Goal: Task Accomplishment & Management: Use online tool/utility

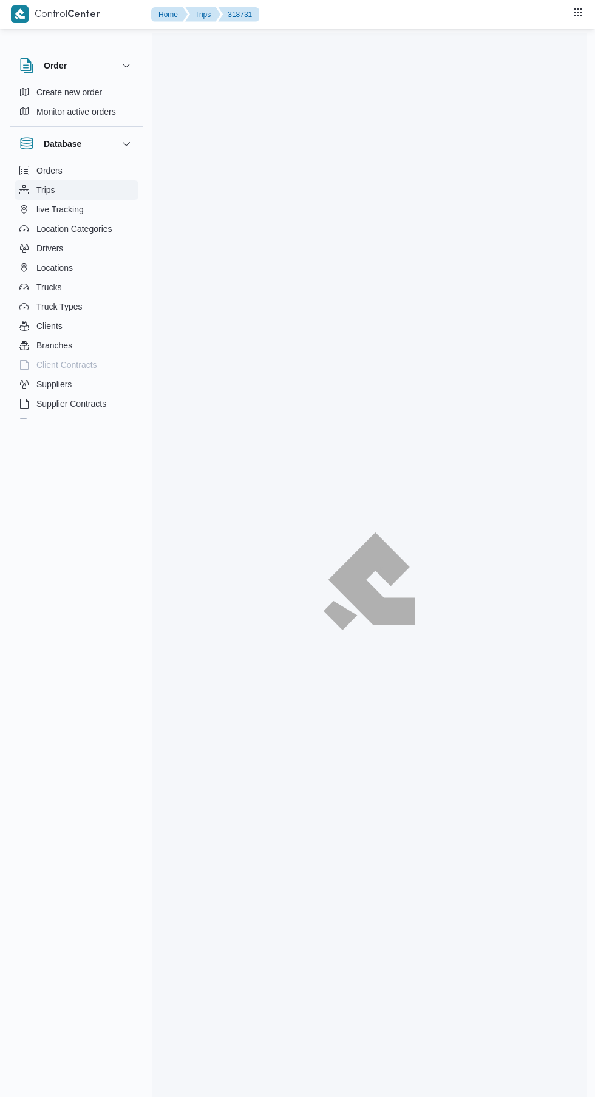
click at [57, 190] on button "Trips" at bounding box center [77, 189] width 124 height 19
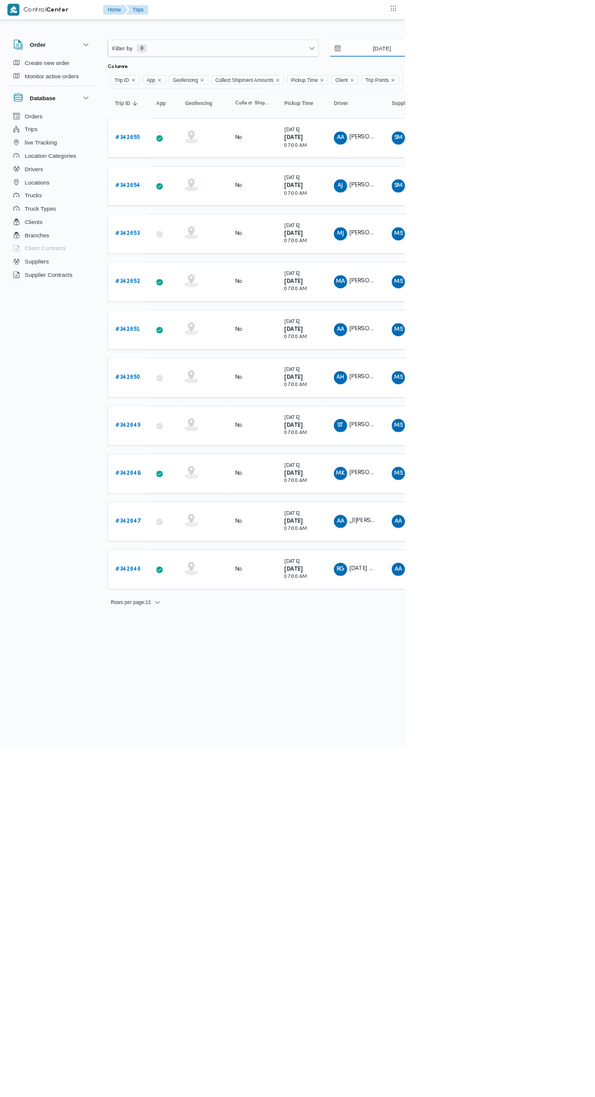
click at [584, 71] on input "[DATE]" at bounding box center [553, 71] width 138 height 24
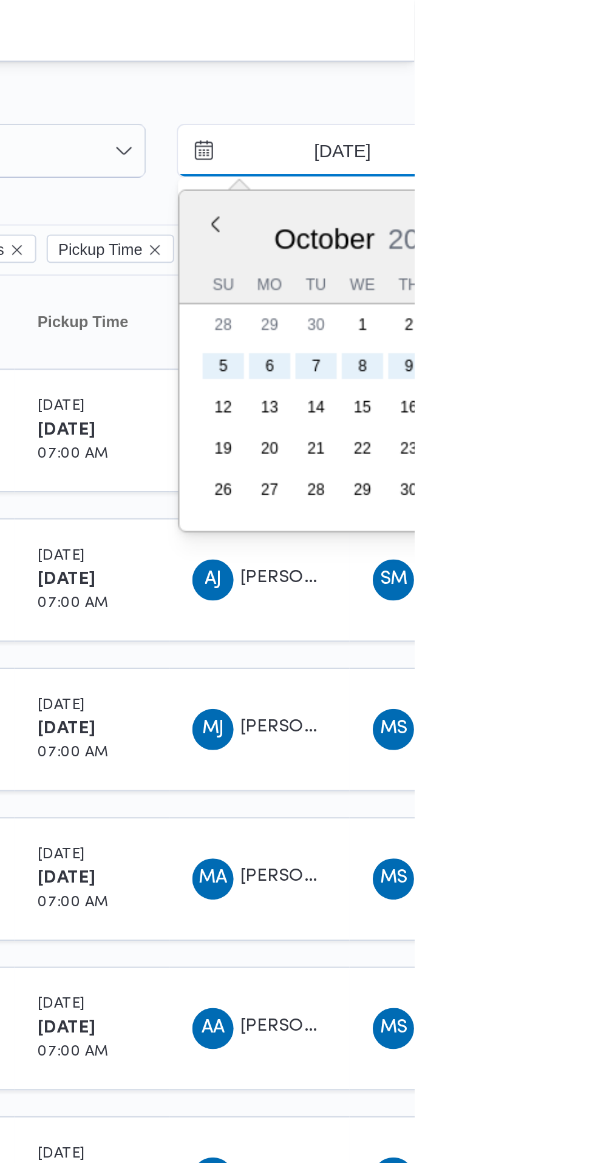
type input "[DATE]"
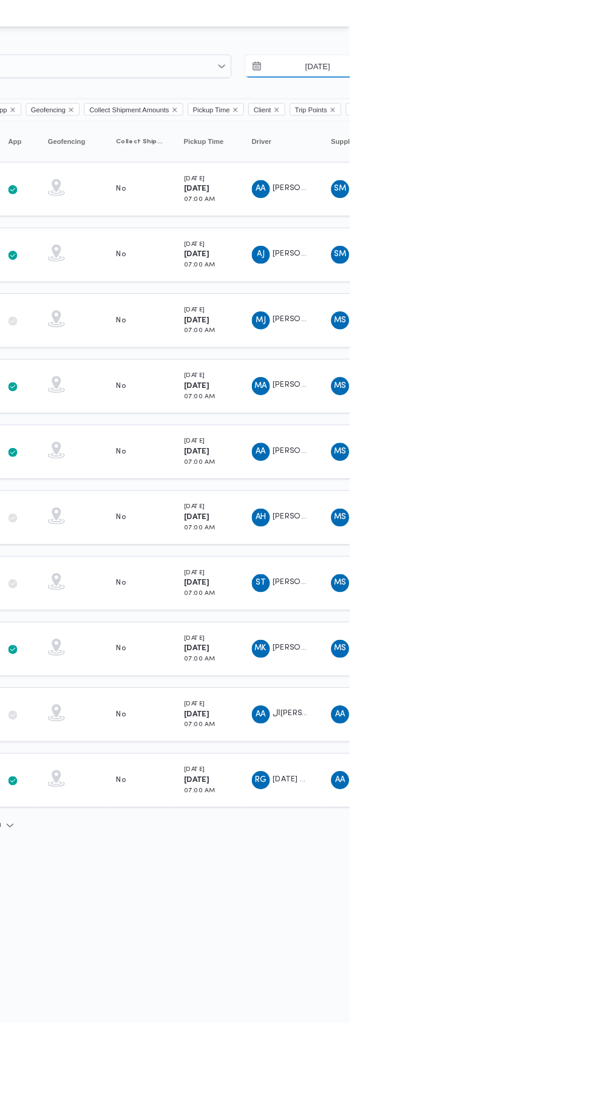
scroll to position [0, 19]
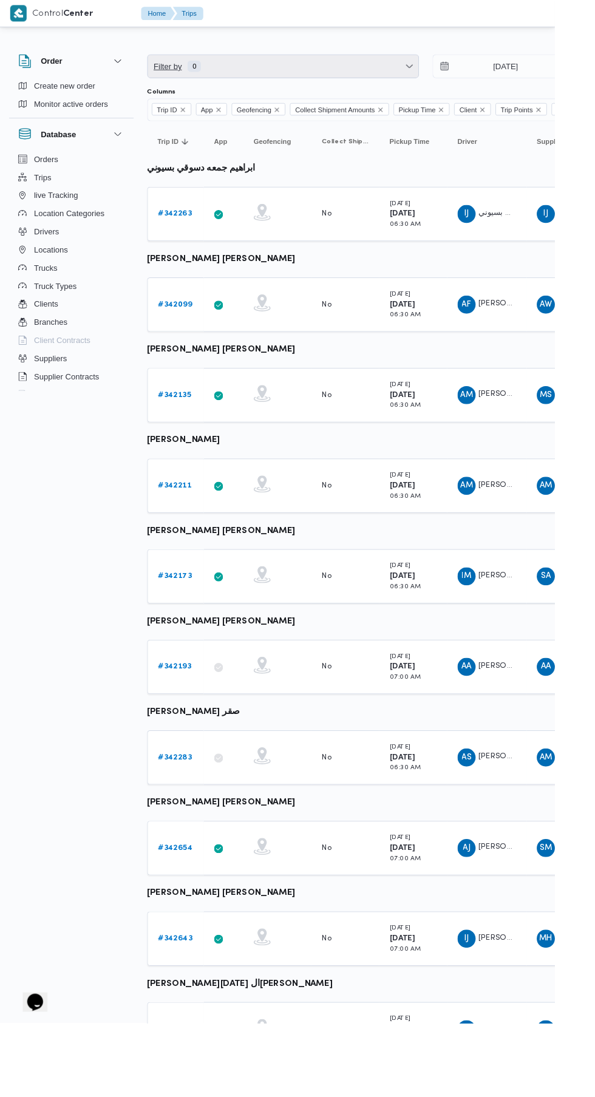
click at [253, 64] on span "Filter by 0" at bounding box center [303, 71] width 290 height 24
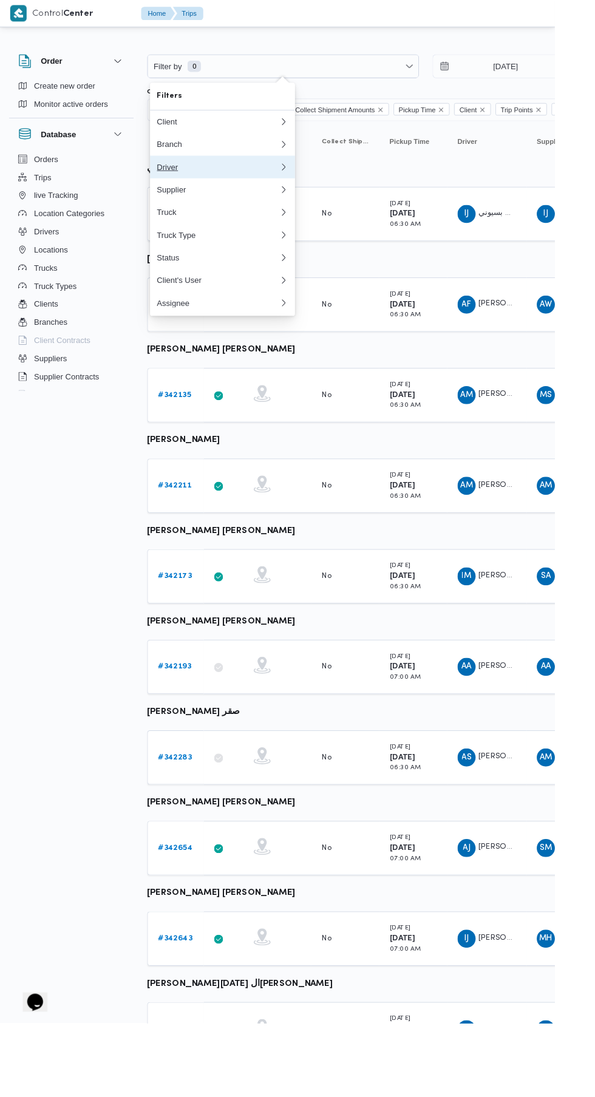
click at [180, 179] on div "Driver" at bounding box center [233, 179] width 131 height 10
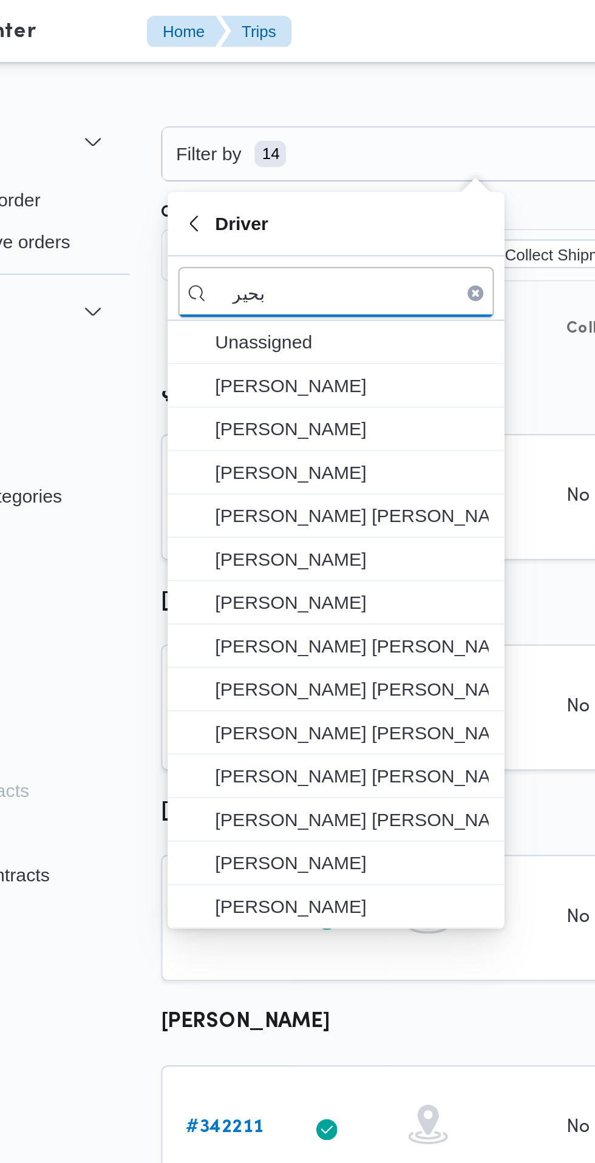
type input "بحير"
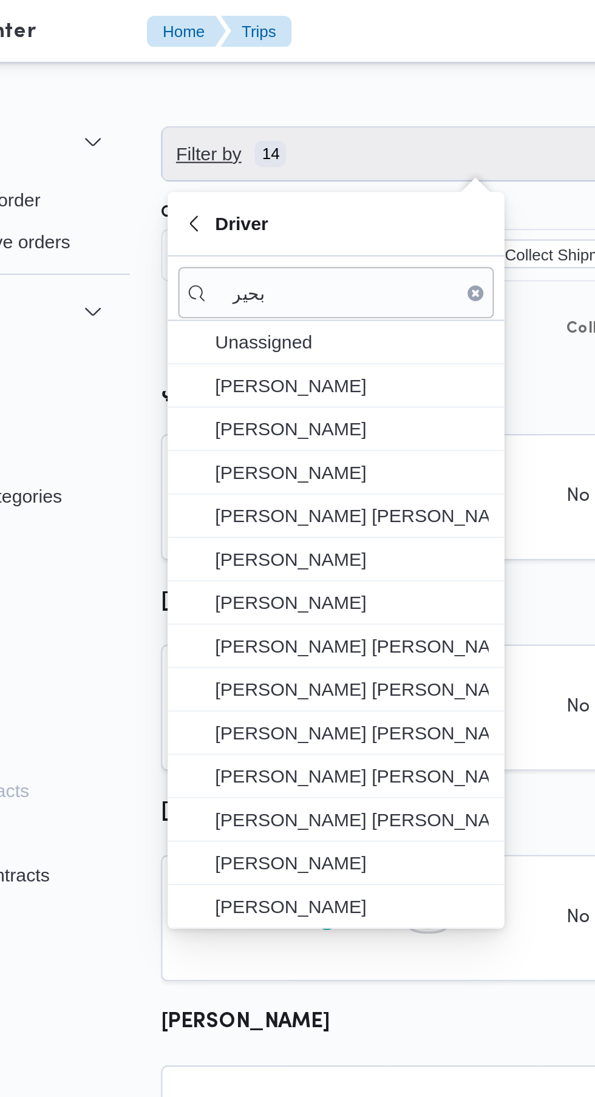
click at [284, 70] on span "Filter by 14" at bounding box center [303, 71] width 290 height 24
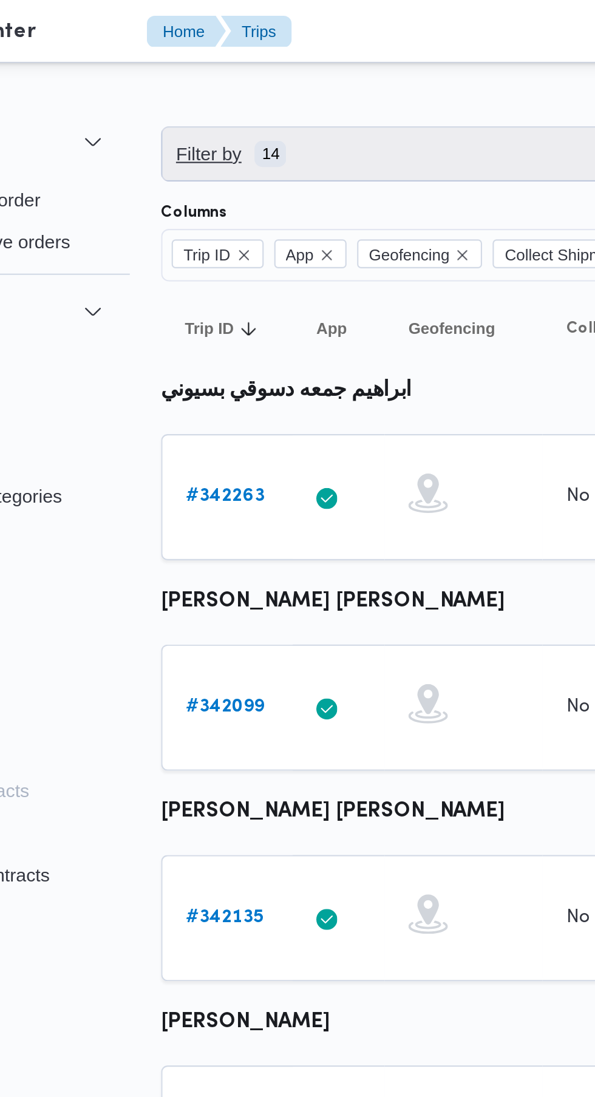
click at [291, 69] on span "Filter by 14" at bounding box center [303, 71] width 290 height 24
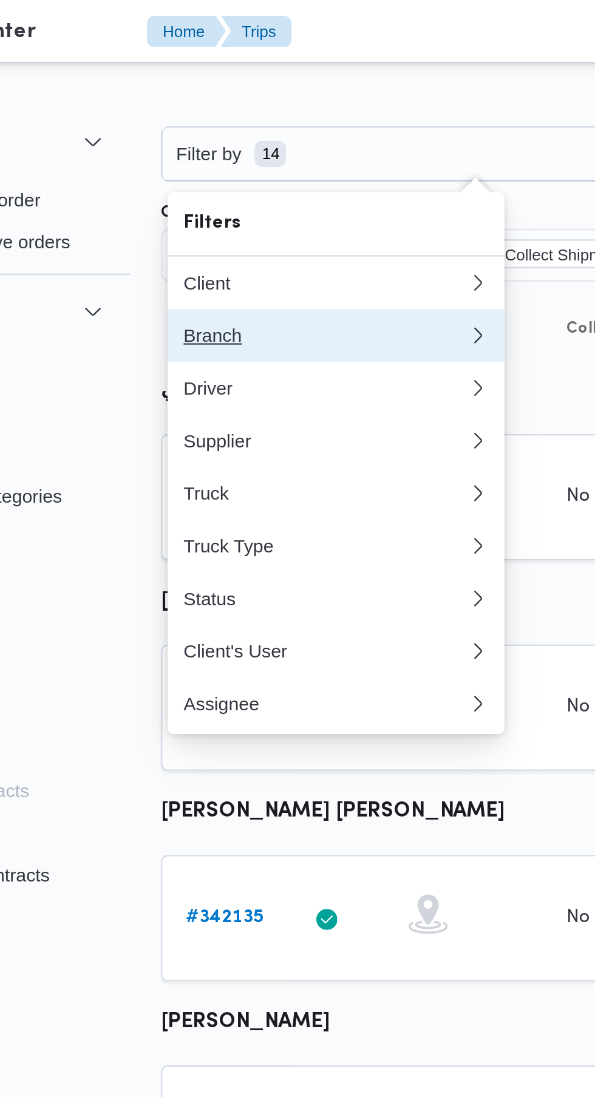
click at [229, 158] on div "Branch" at bounding box center [233, 155] width 131 height 10
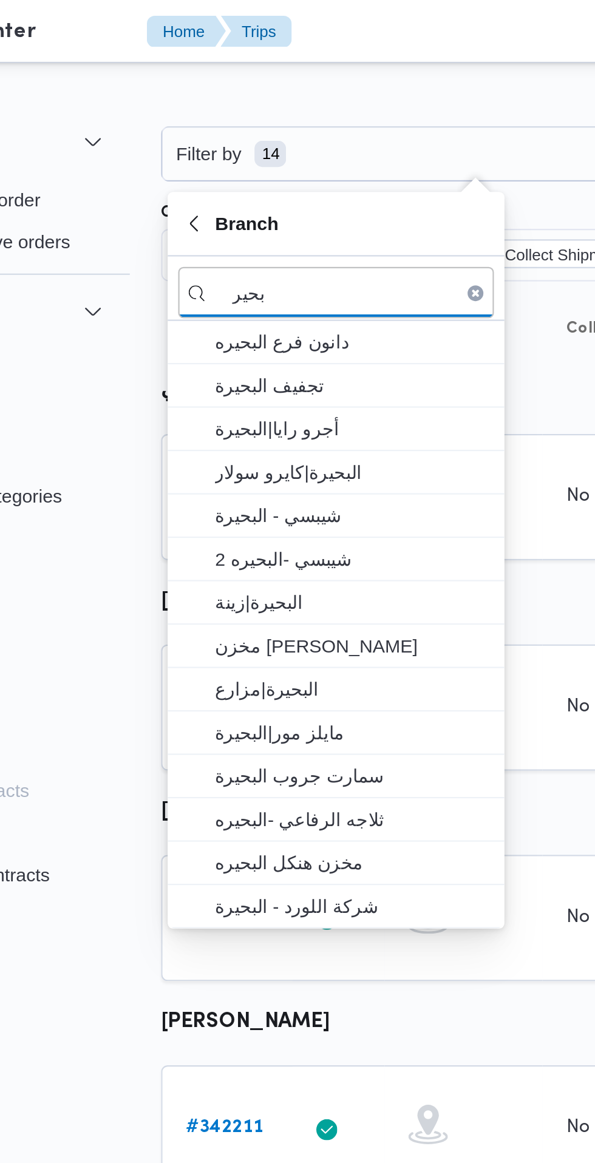
type input "بحير"
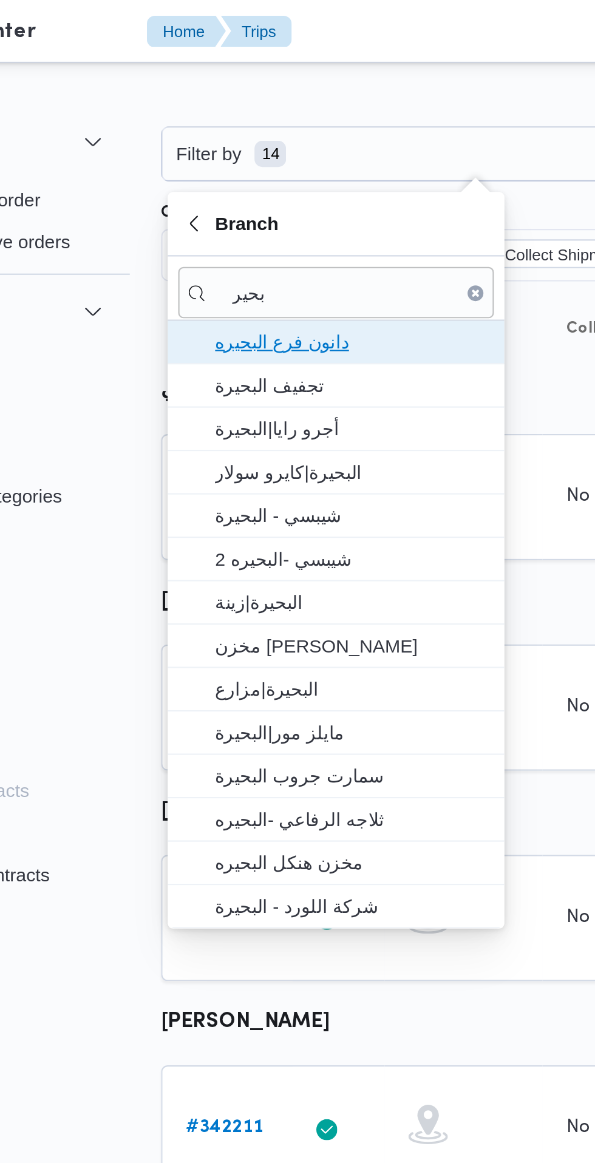
click at [273, 162] on span "دانون فرع البحيره" at bounding box center [246, 158] width 126 height 15
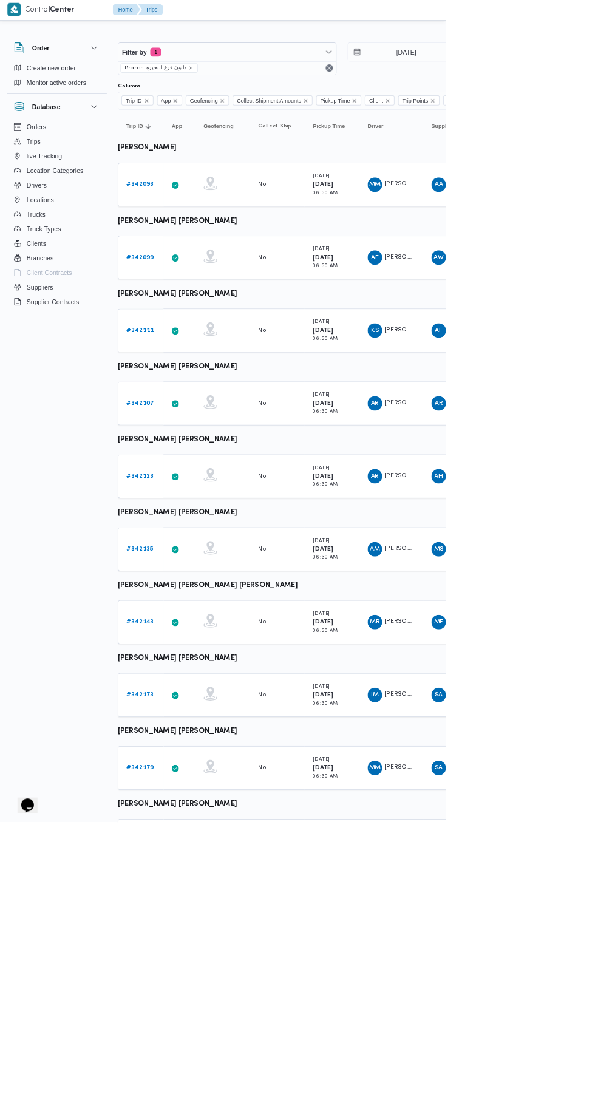
scroll to position [0, 19]
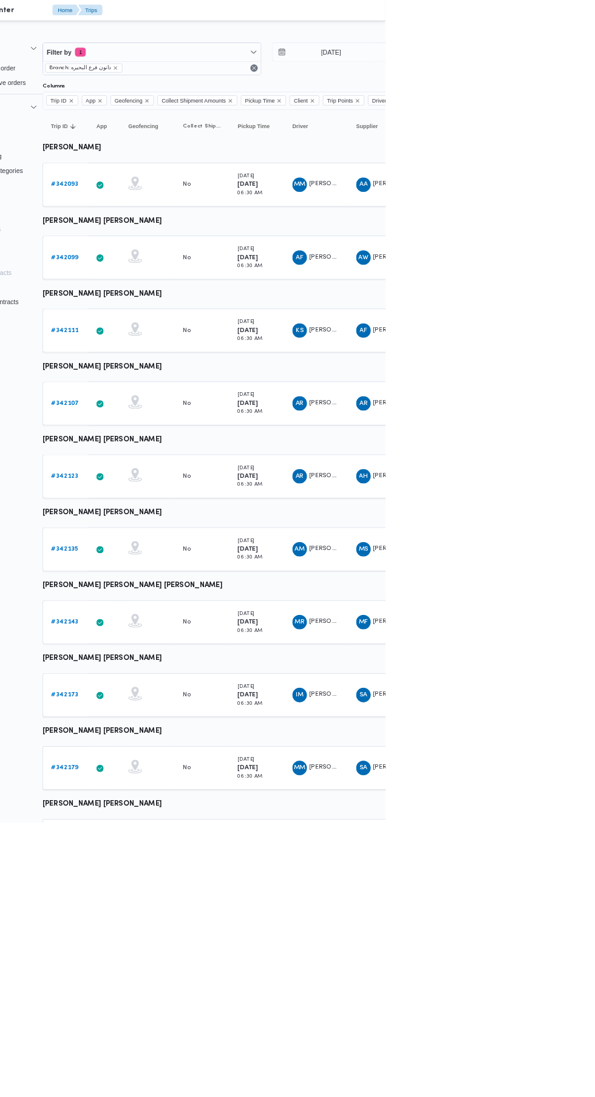
click at [500, 136] on icon "Remove Client from selection in this group" at bounding box center [497, 136] width 5 height 5
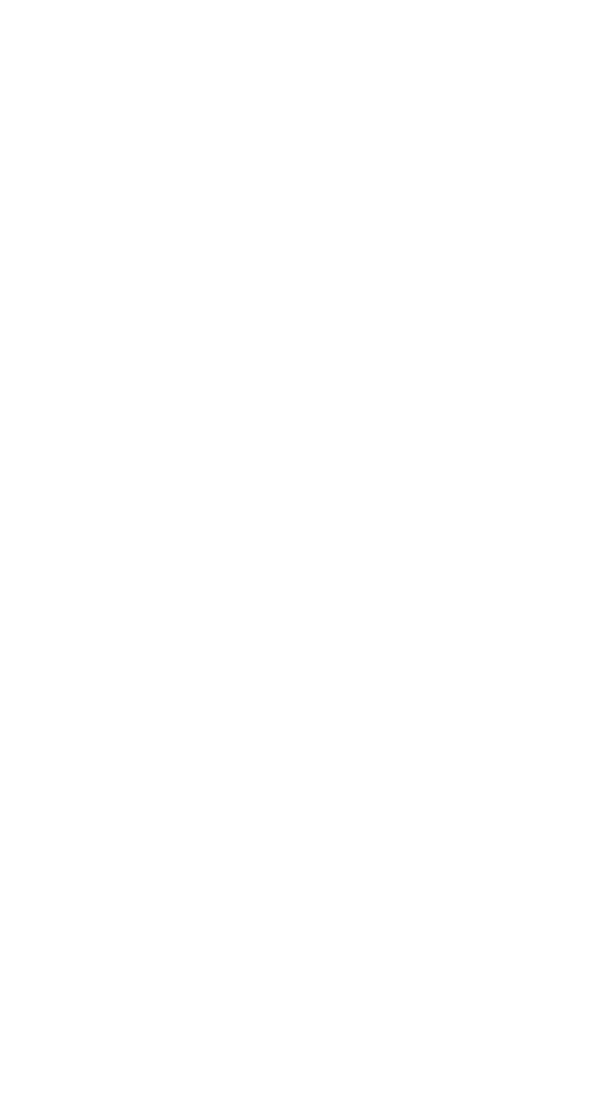
scroll to position [0, 19]
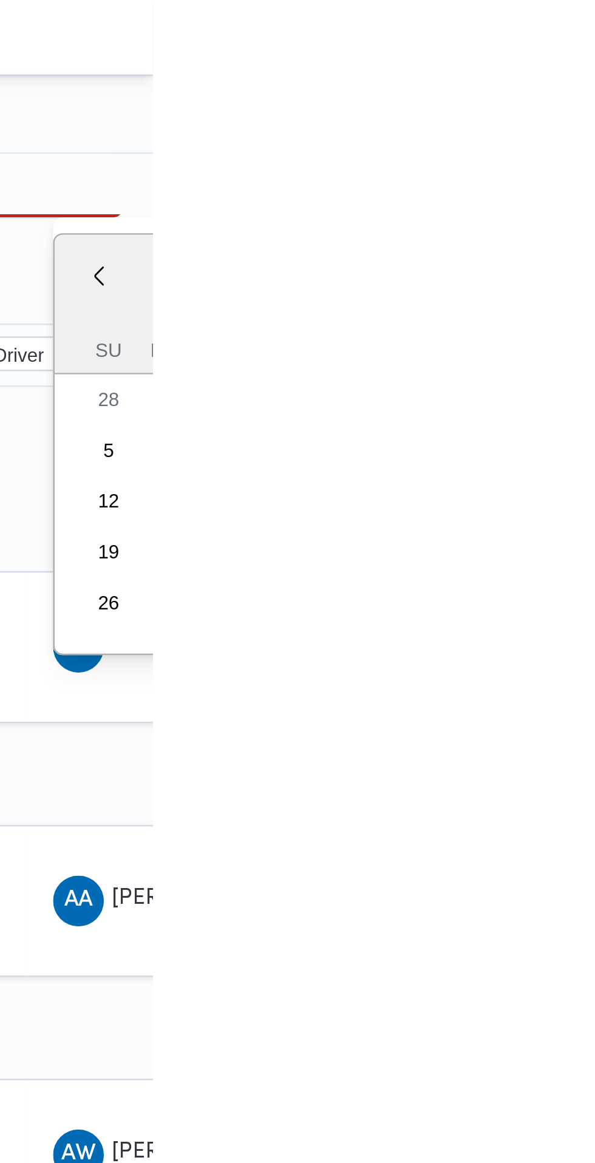
type input "[DATE]"
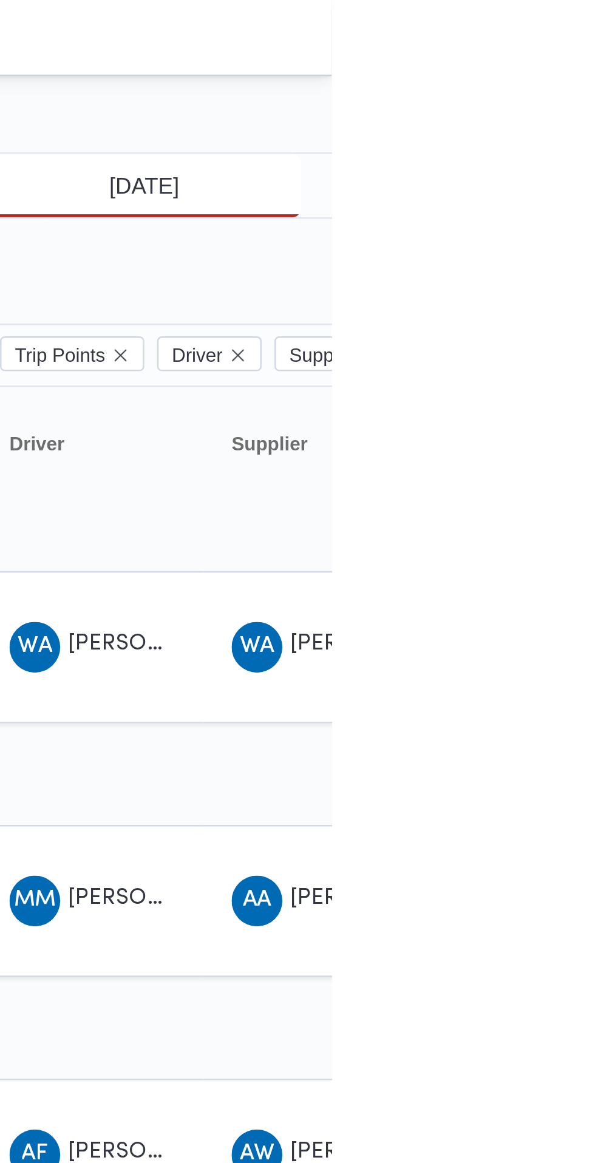
click at [546, 69] on input "[DATE]" at bounding box center [515, 71] width 138 height 24
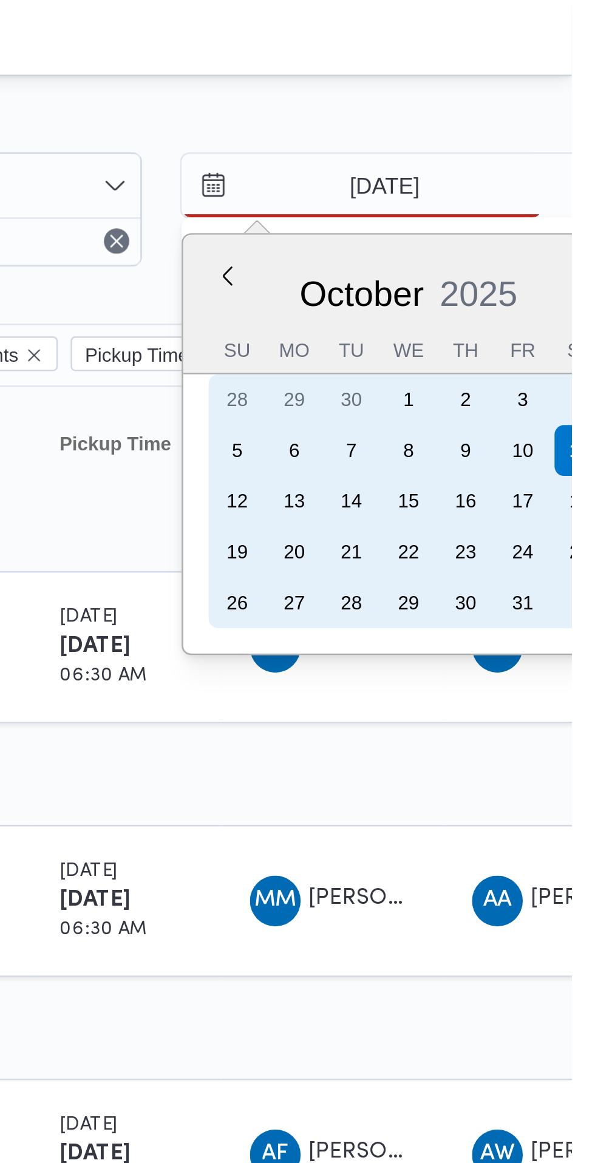
click at [553, 172] on div "9" at bounding box center [554, 172] width 19 height 19
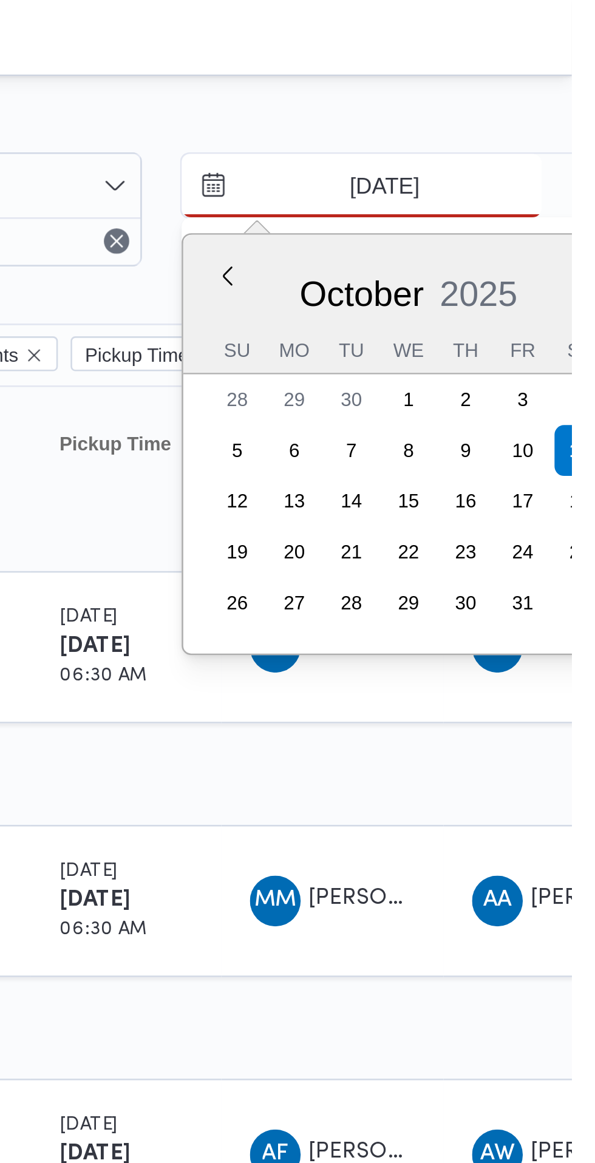
type input "[DATE]"
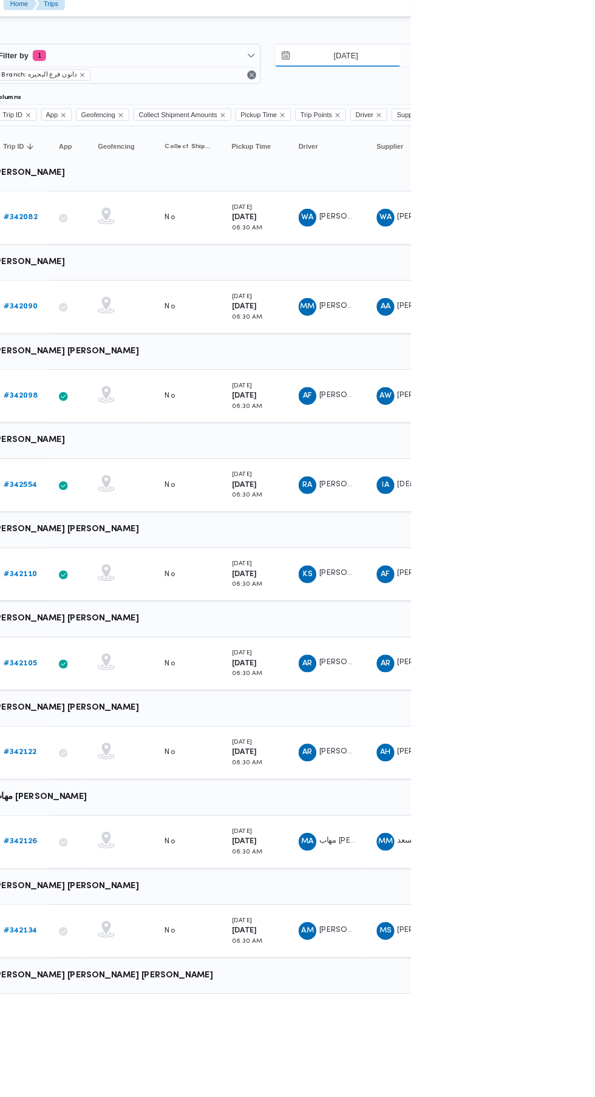
scroll to position [0, 19]
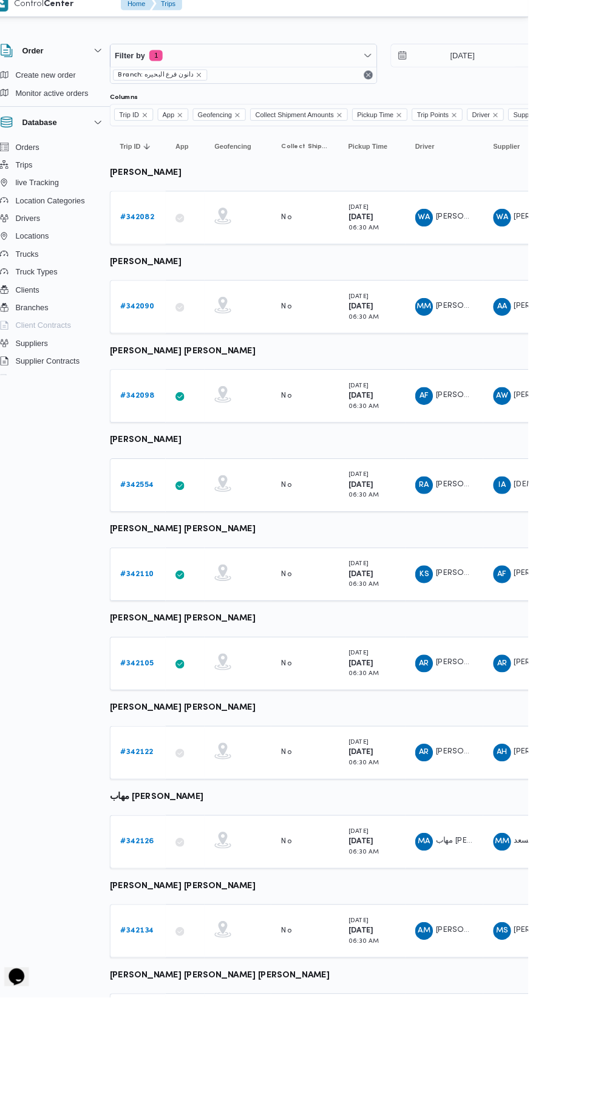
click at [176, 543] on link "# 342554" at bounding box center [169, 539] width 36 height 15
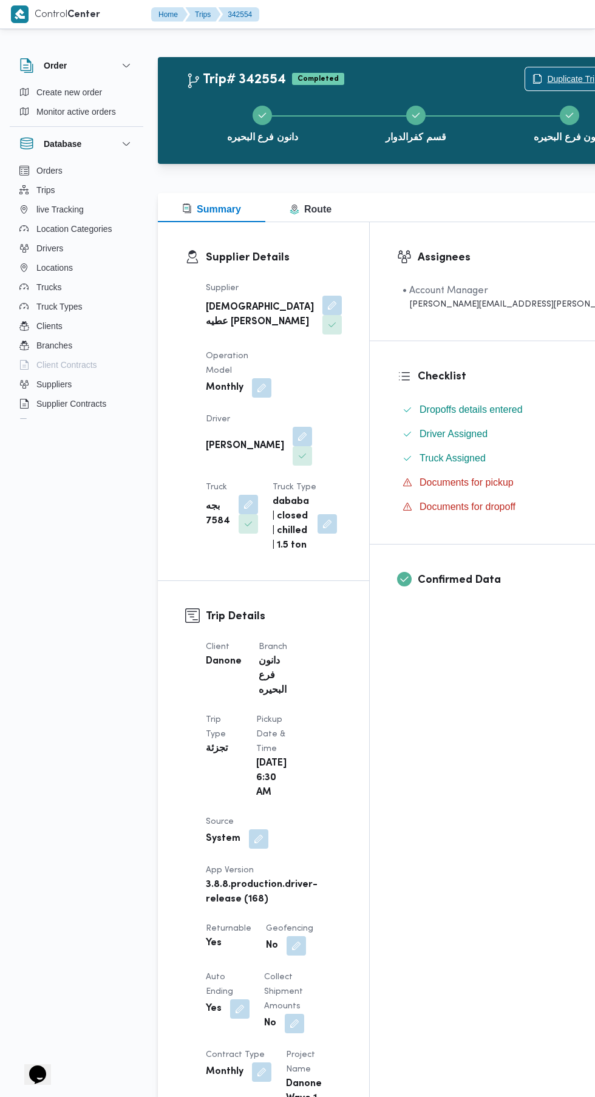
click at [547, 76] on span "Duplicate Trip" at bounding box center [573, 79] width 52 height 15
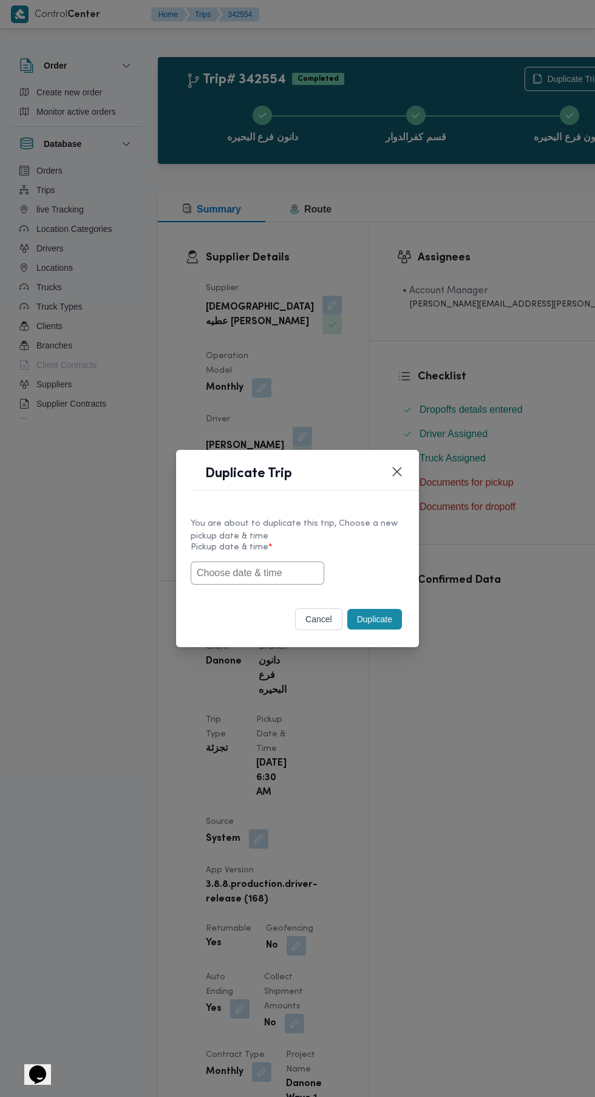
click at [280, 574] on input "text" at bounding box center [258, 573] width 134 height 23
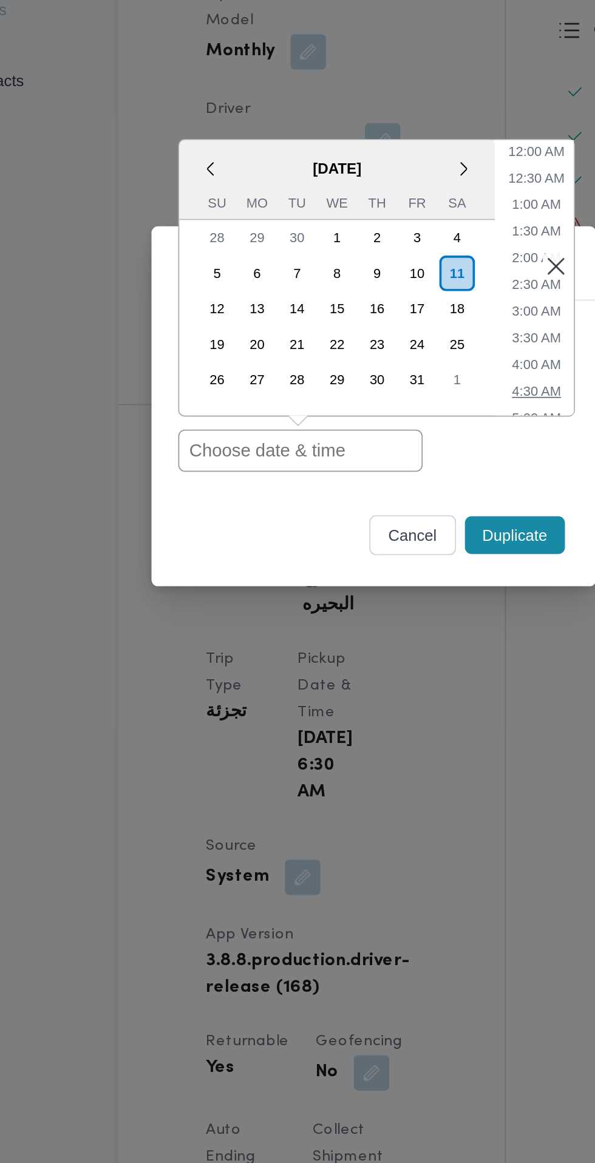
click at [384, 576] on li "4:30 AM" at bounding box center [387, 573] width 36 height 12
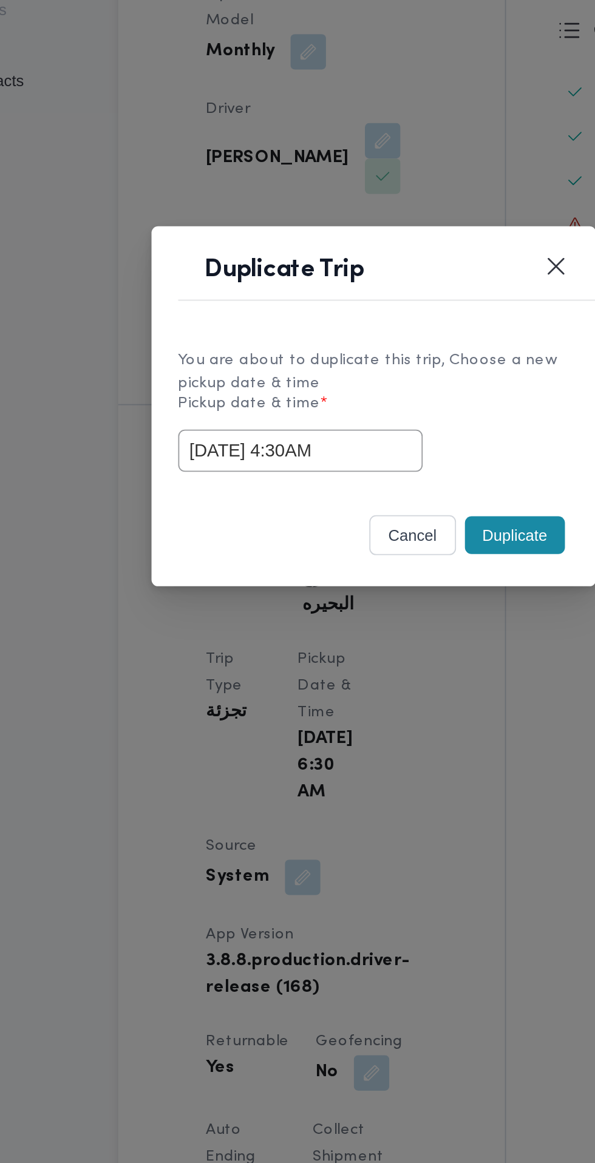
click at [272, 605] on input "[DATE] 4:30AM" at bounding box center [258, 605] width 134 height 23
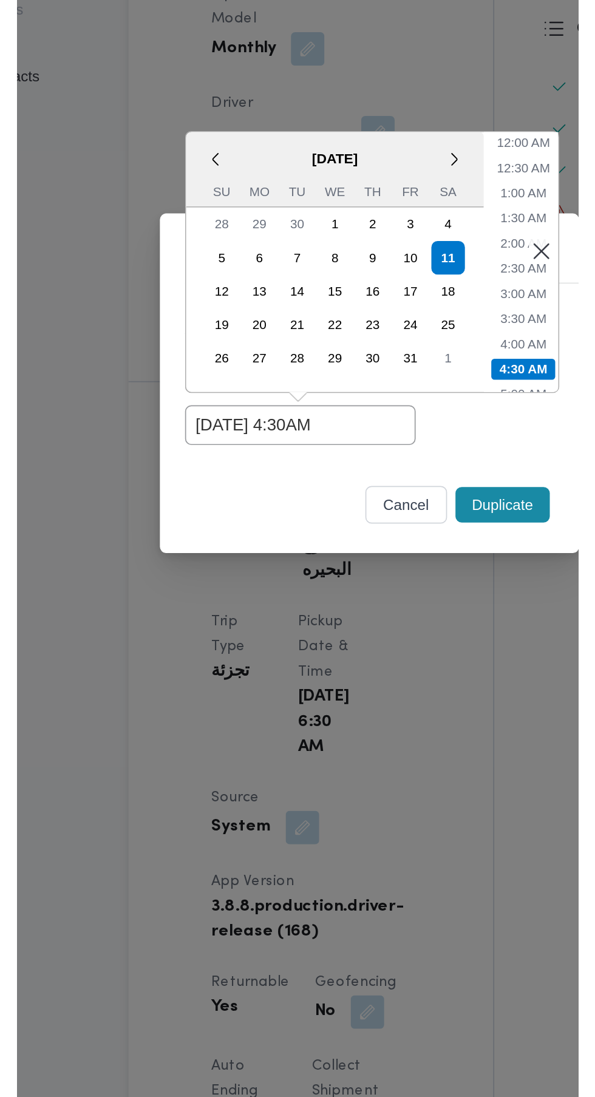
scroll to position [62, 0]
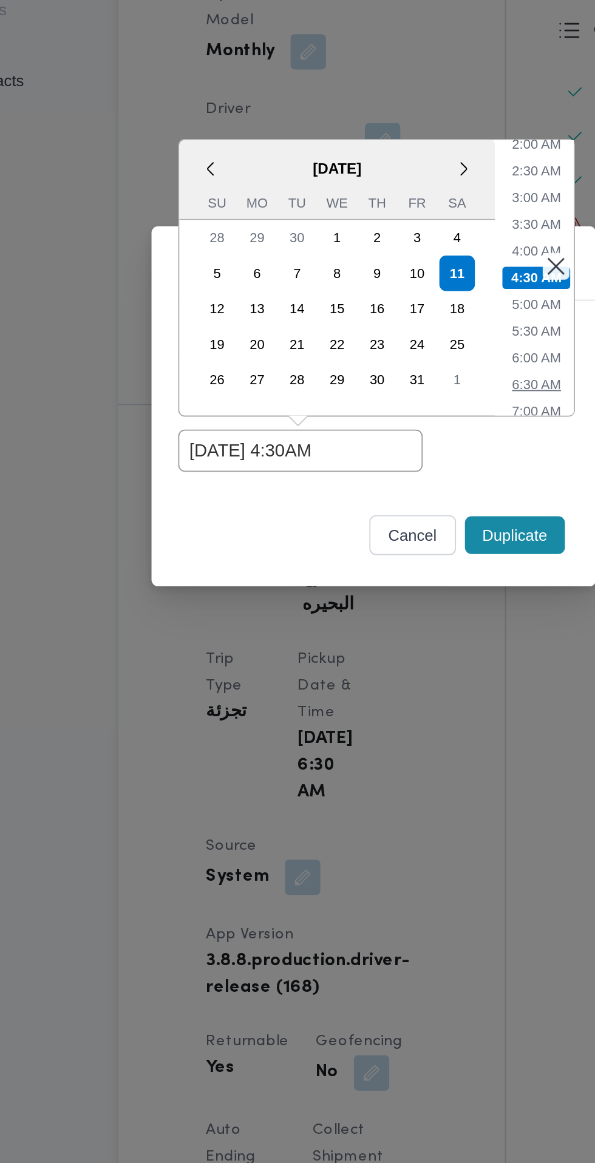
click at [384, 565] on li "6:30 AM" at bounding box center [387, 569] width 36 height 12
type input "[DATE] 6:30AM"
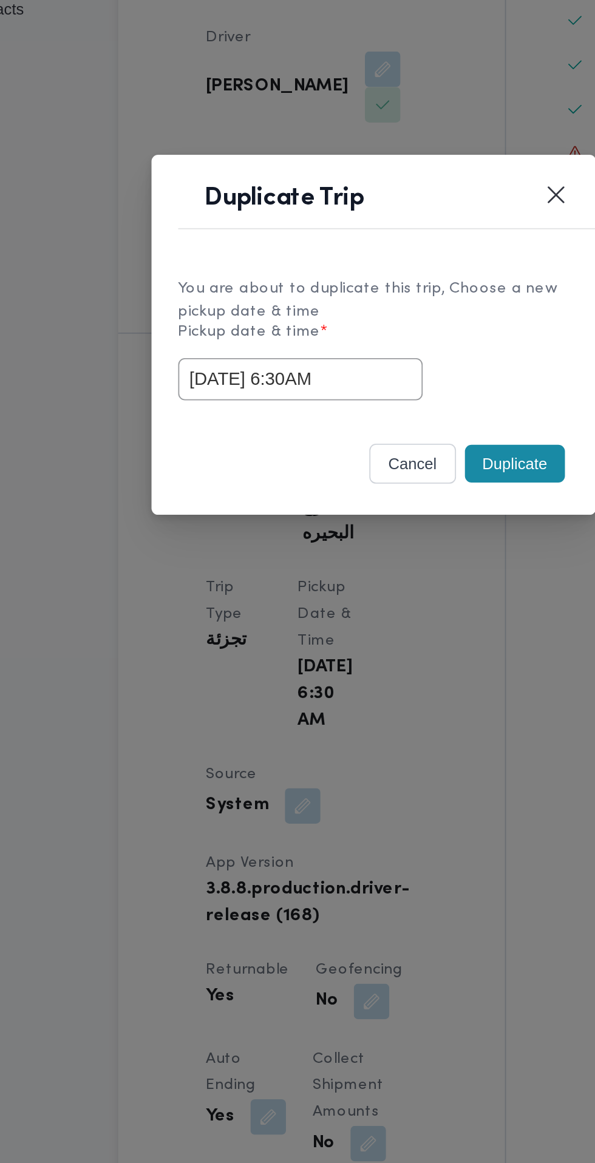
click at [373, 653] on button "Duplicate" at bounding box center [374, 652] width 55 height 21
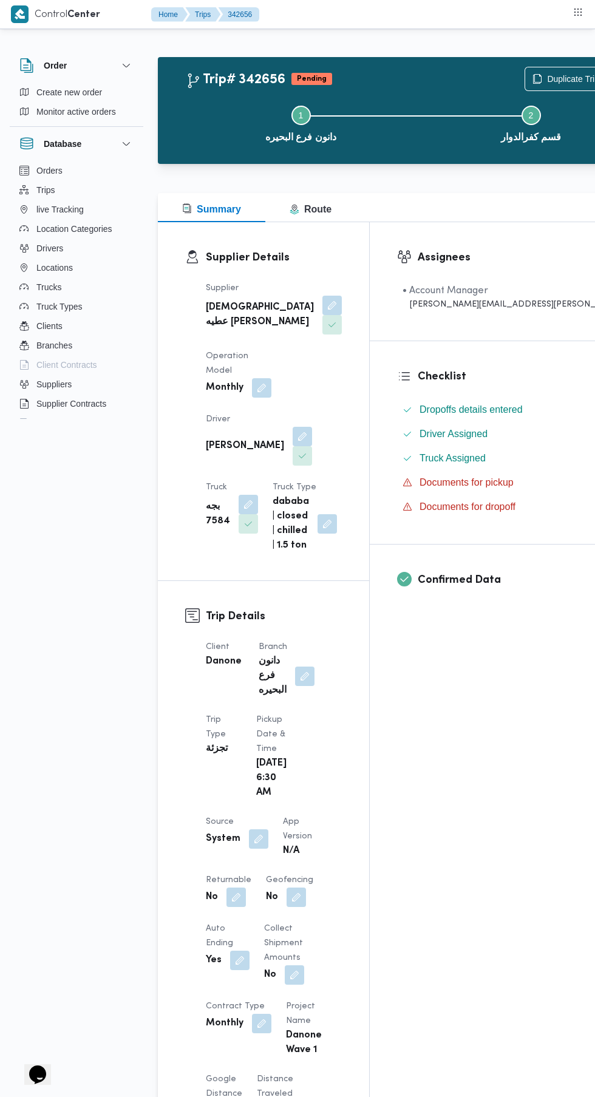
click at [236, 888] on button "button" at bounding box center [235, 897] width 19 height 19
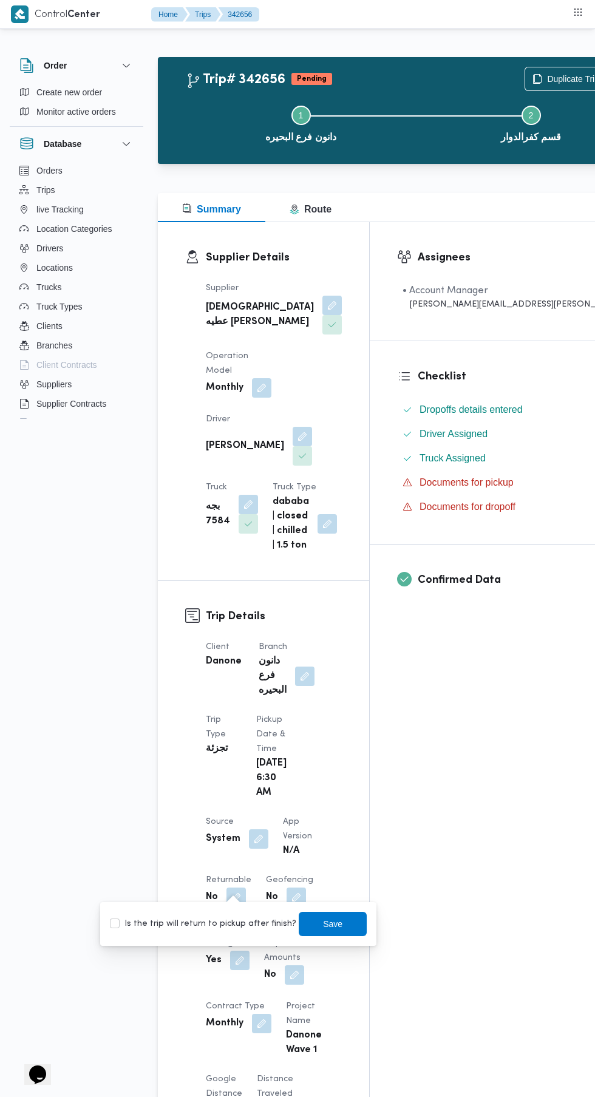
click at [225, 924] on label "Is the trip will return to pickup after finish?" at bounding box center [203, 924] width 186 height 15
checkbox input "true"
click at [342, 926] on span "Save" at bounding box center [333, 924] width 68 height 24
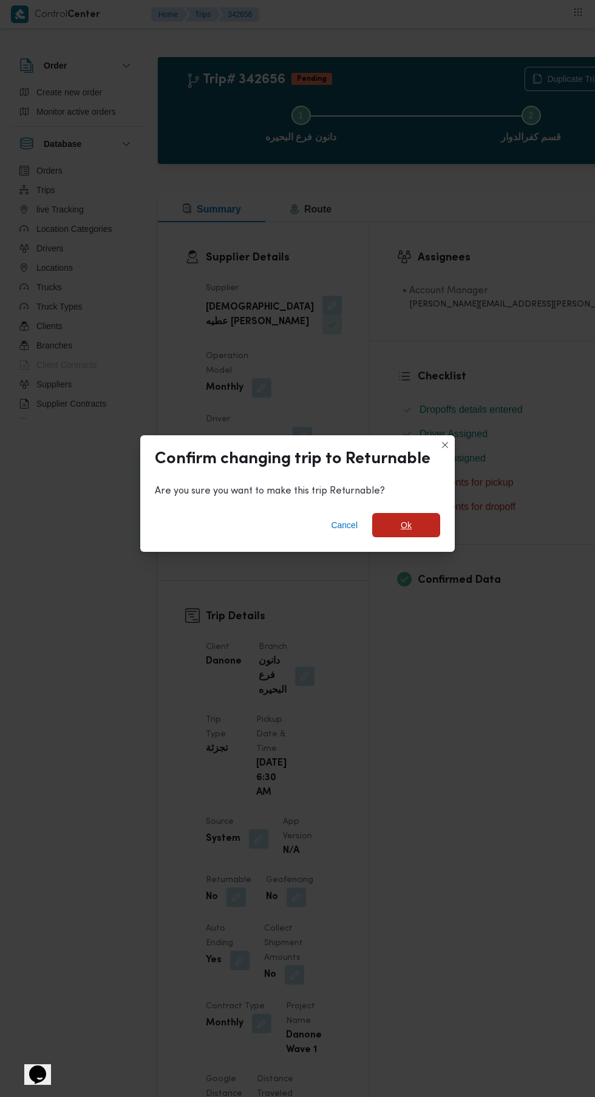
click at [437, 516] on span "Ok" at bounding box center [406, 525] width 68 height 24
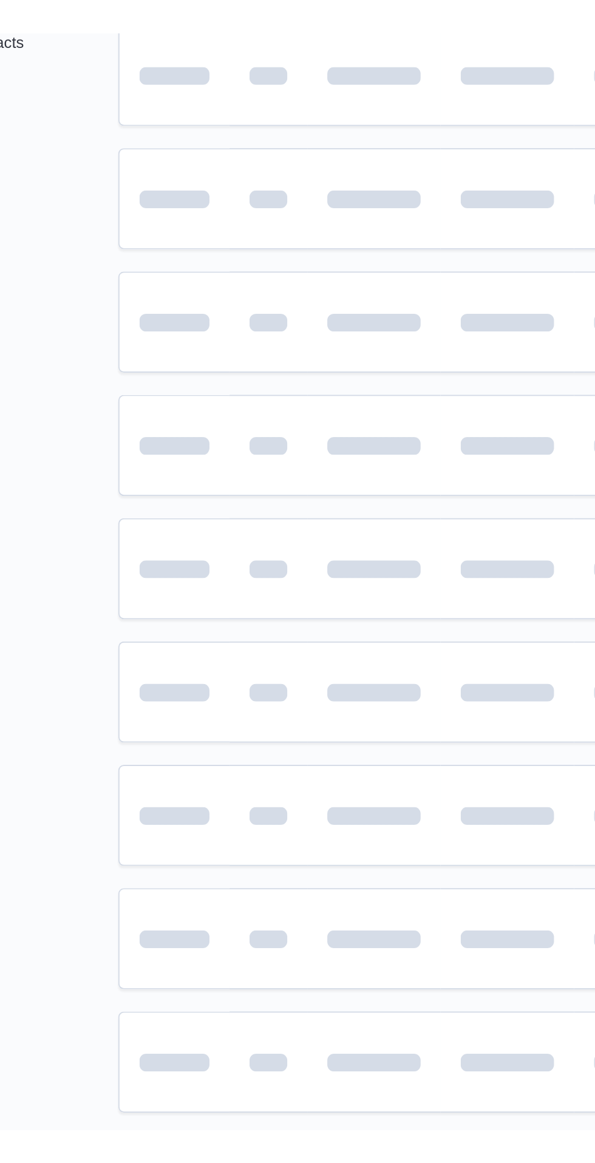
scroll to position [0, 19]
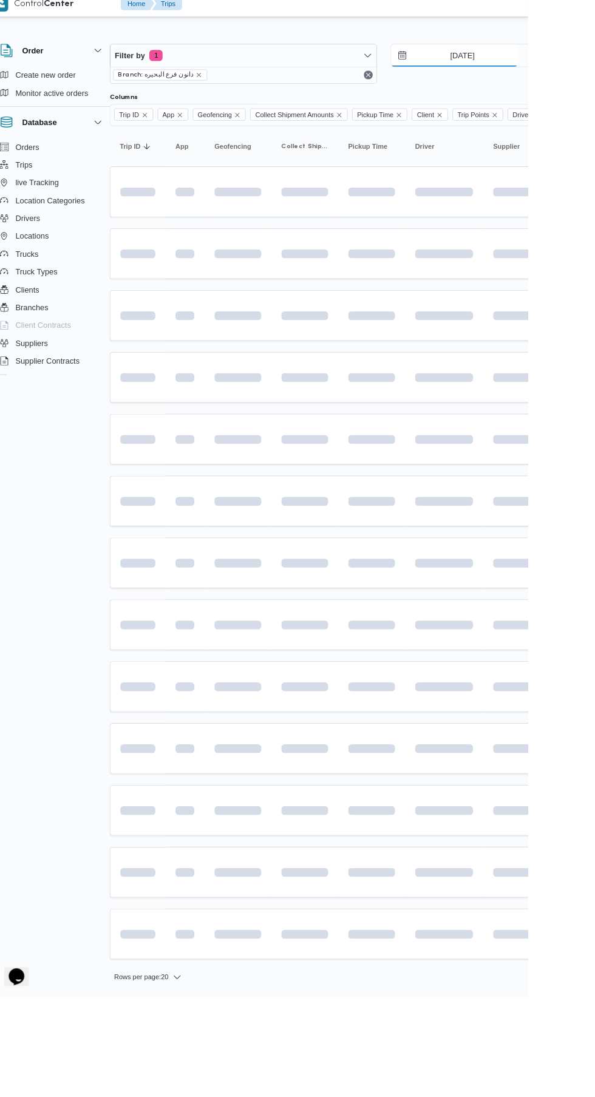
click at [511, 76] on input "[DATE]" at bounding box center [515, 71] width 138 height 24
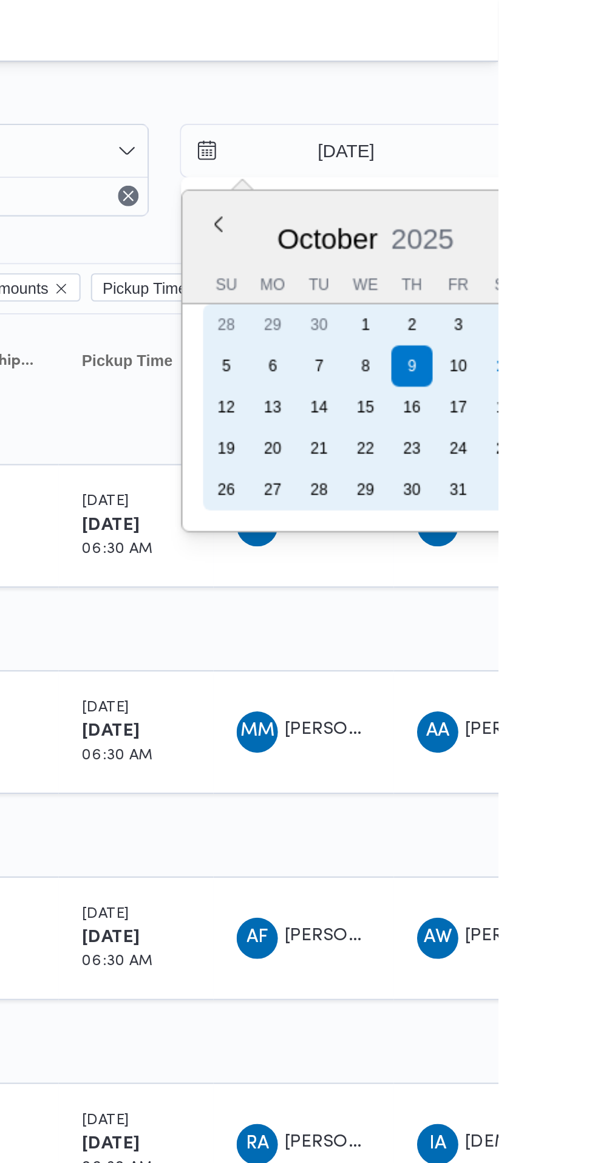
click at [594, 168] on div "11" at bounding box center [597, 172] width 19 height 19
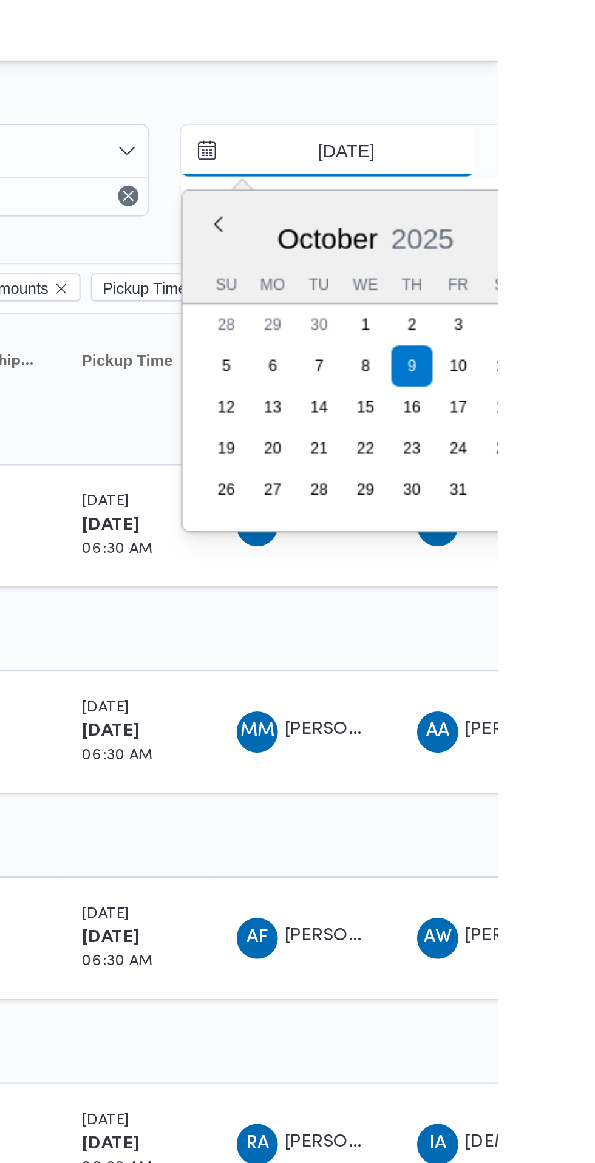
type input "[DATE]"
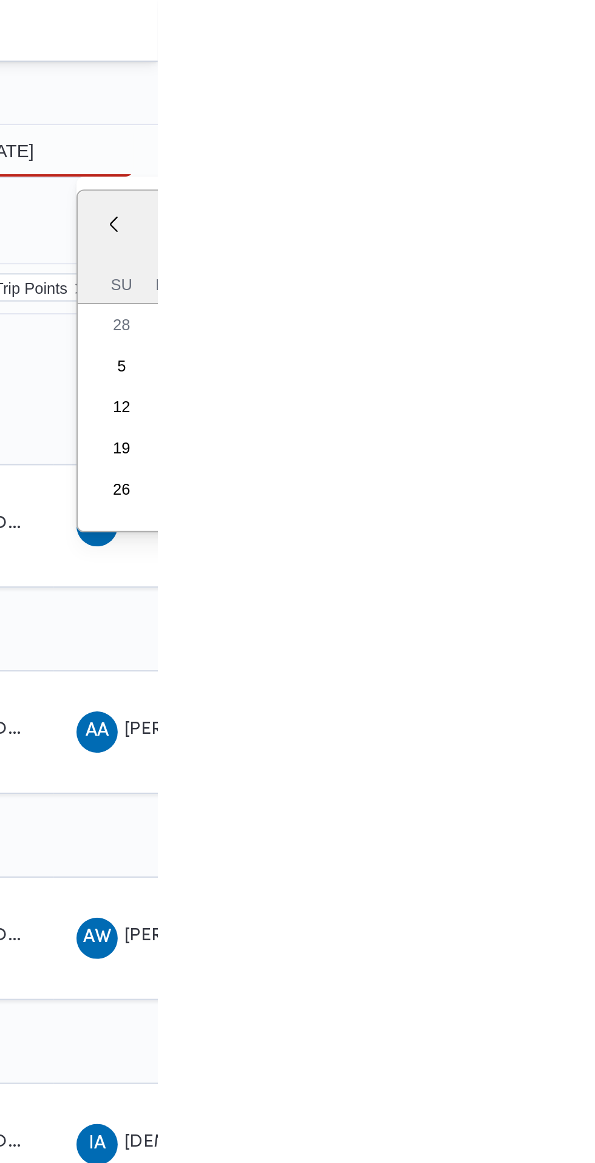
type input "[DATE]"
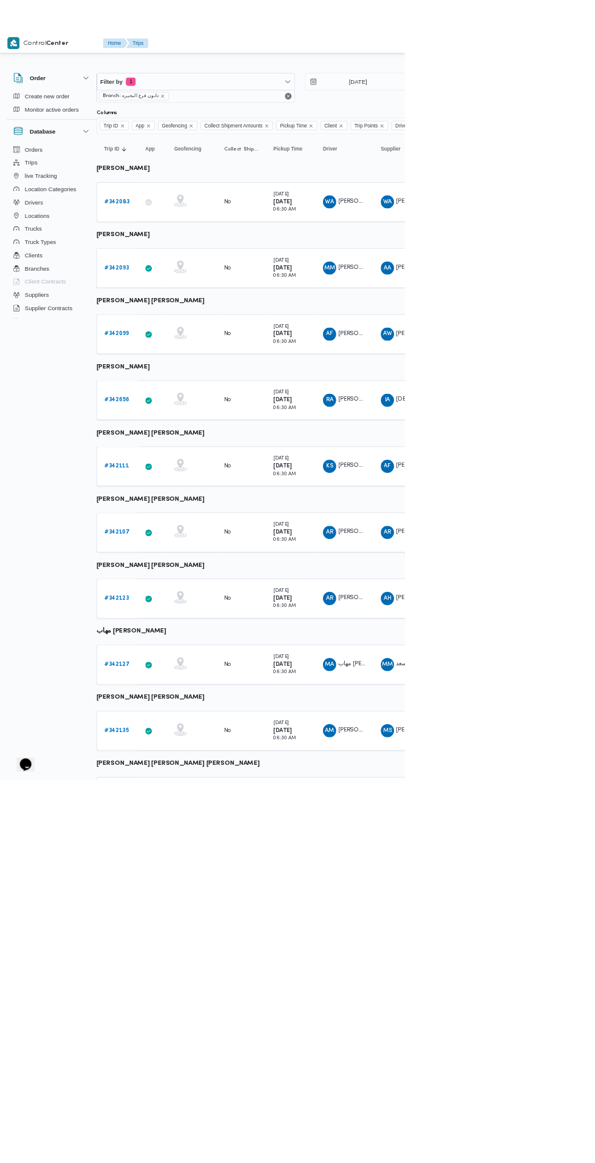
scroll to position [0, 15]
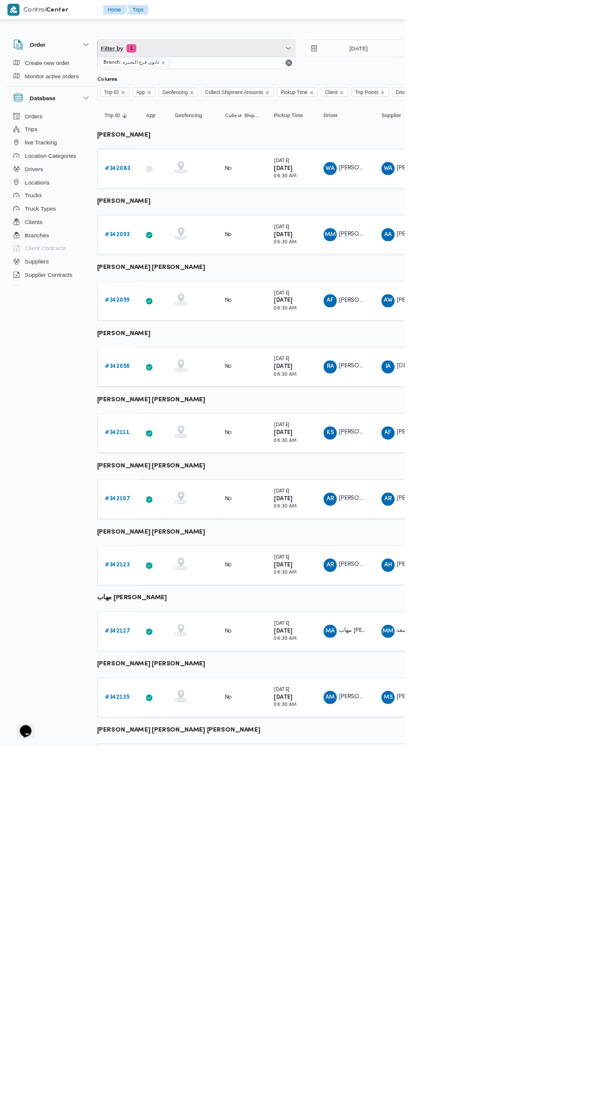
click at [316, 71] on span "Filter by 1" at bounding box center [288, 71] width 290 height 24
click at [205, 192] on button "Driver" at bounding box center [223, 202] width 155 height 24
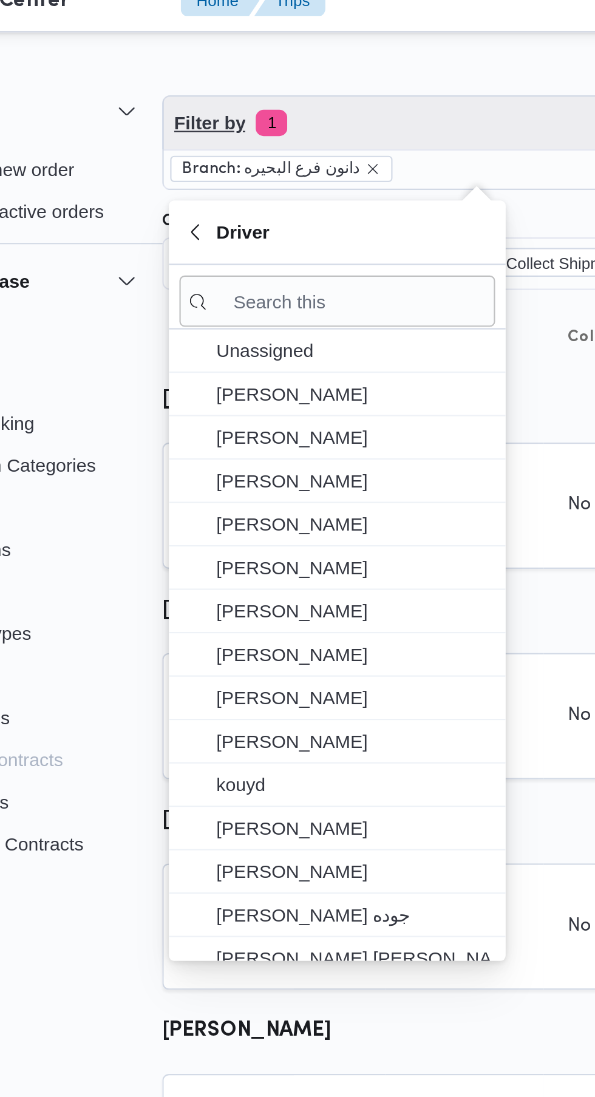
click at [227, 70] on span "Filter by 1" at bounding box center [288, 71] width 290 height 24
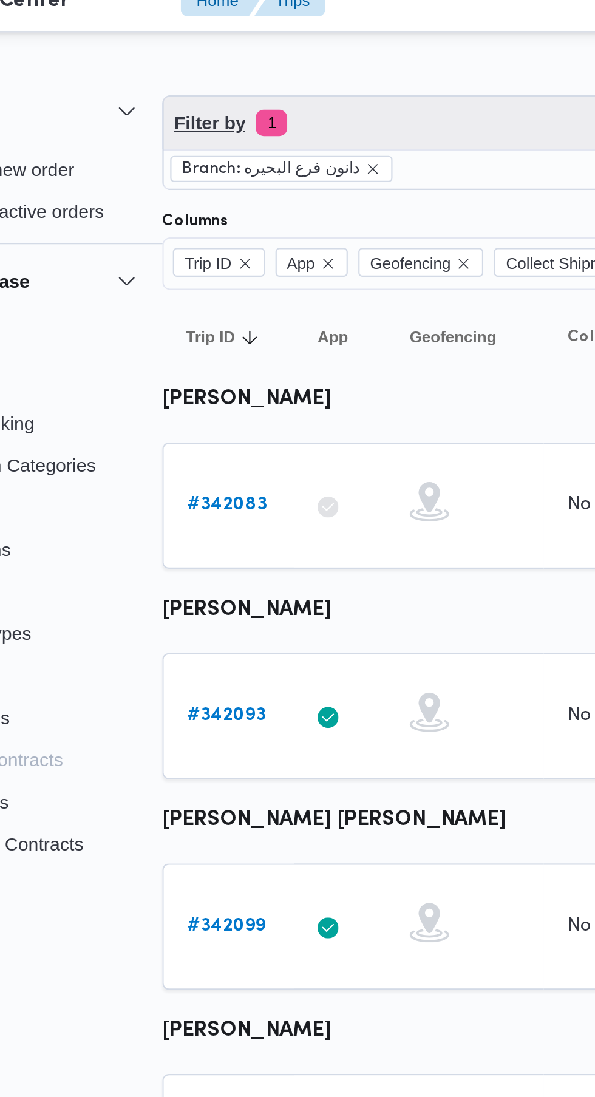
click at [253, 66] on span "Filter by 1" at bounding box center [288, 71] width 290 height 24
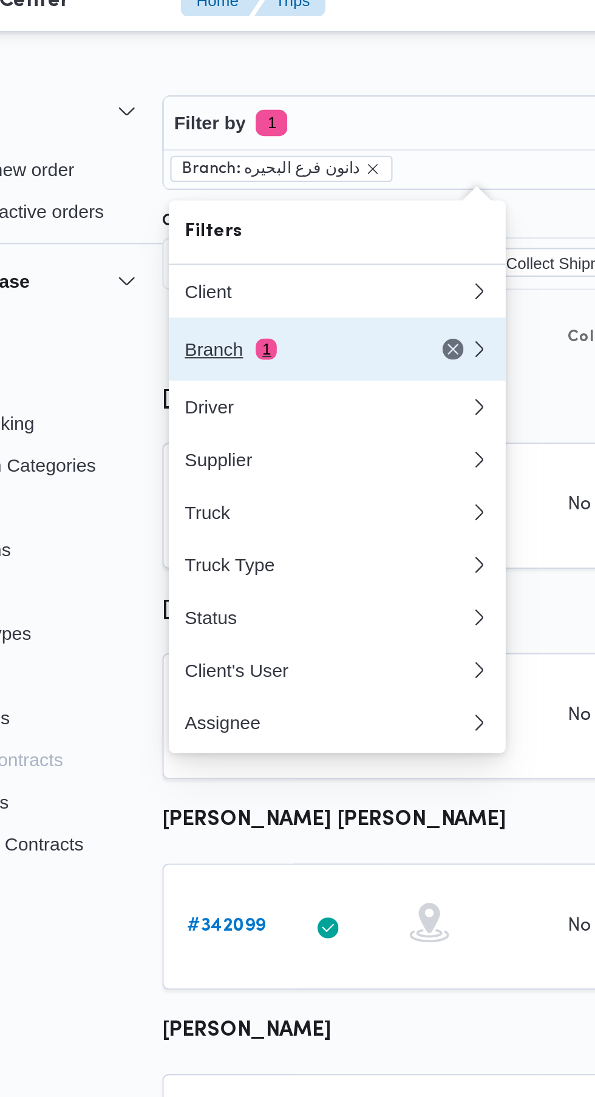
click at [220, 180] on div "Branch 1" at bounding box center [204, 176] width 102 height 10
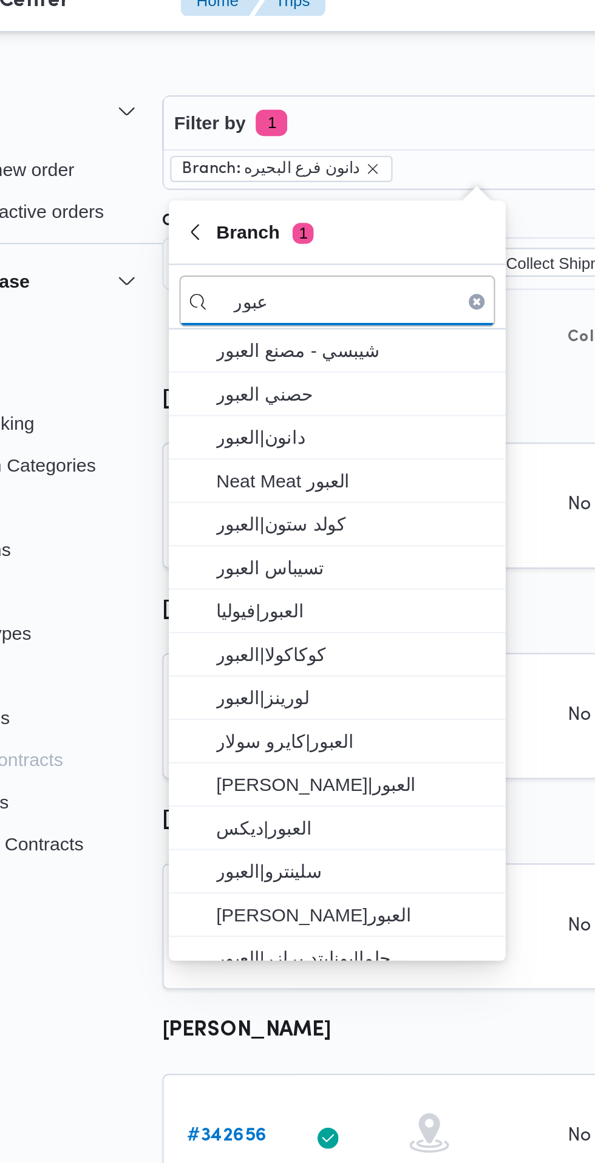
type input "عبور"
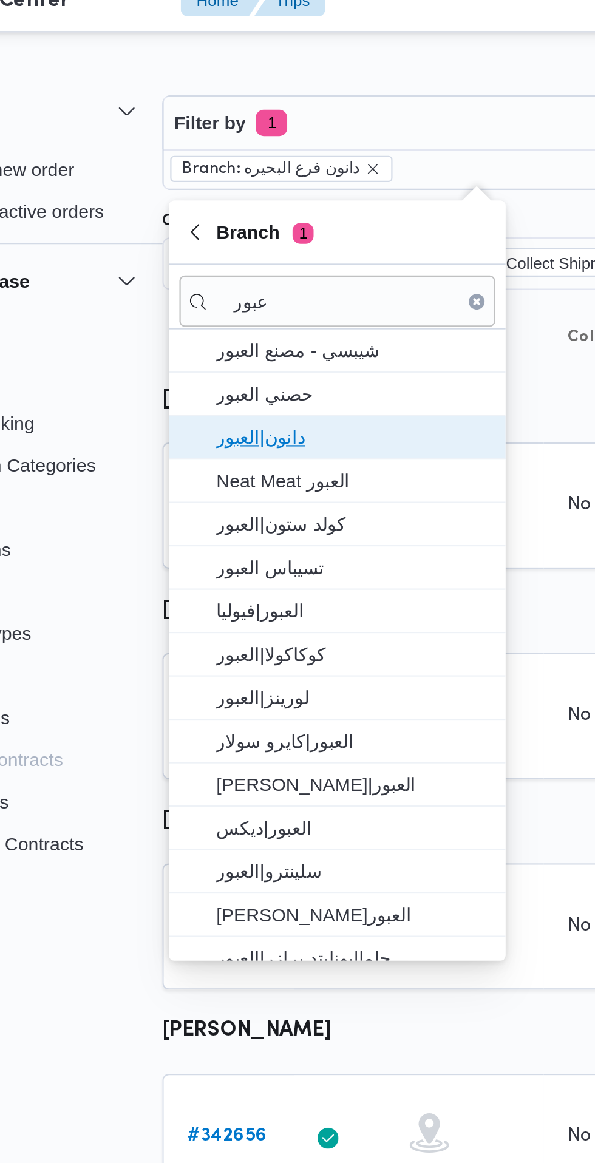
click at [242, 220] on span "دانون|العبور" at bounding box center [231, 216] width 126 height 15
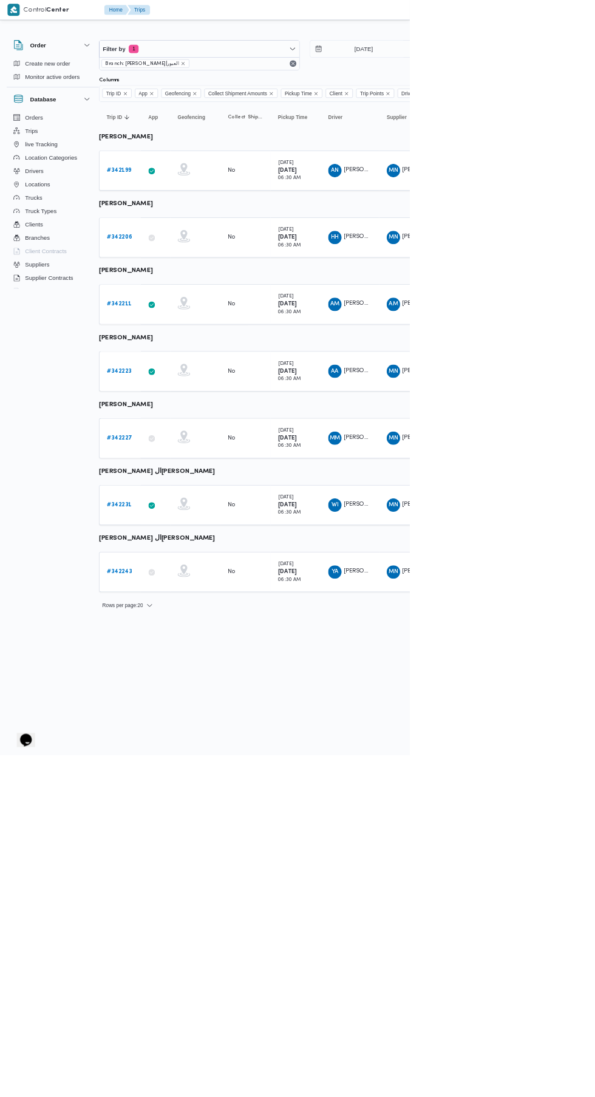
scroll to position [0, 14]
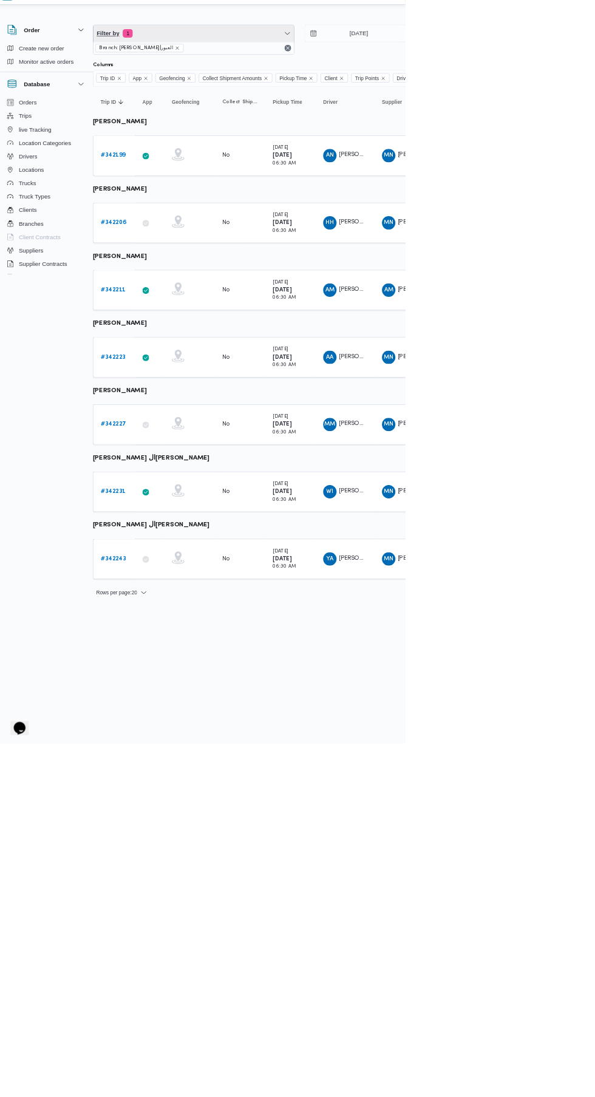
click at [318, 71] on span "Filter by 1" at bounding box center [290, 71] width 290 height 24
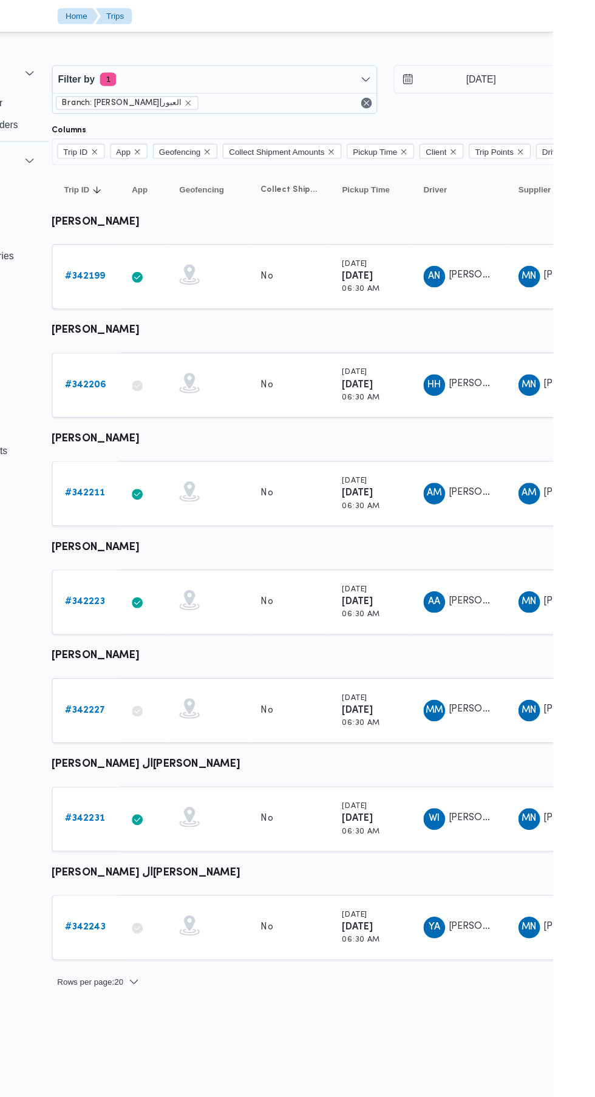
scroll to position [0, 0]
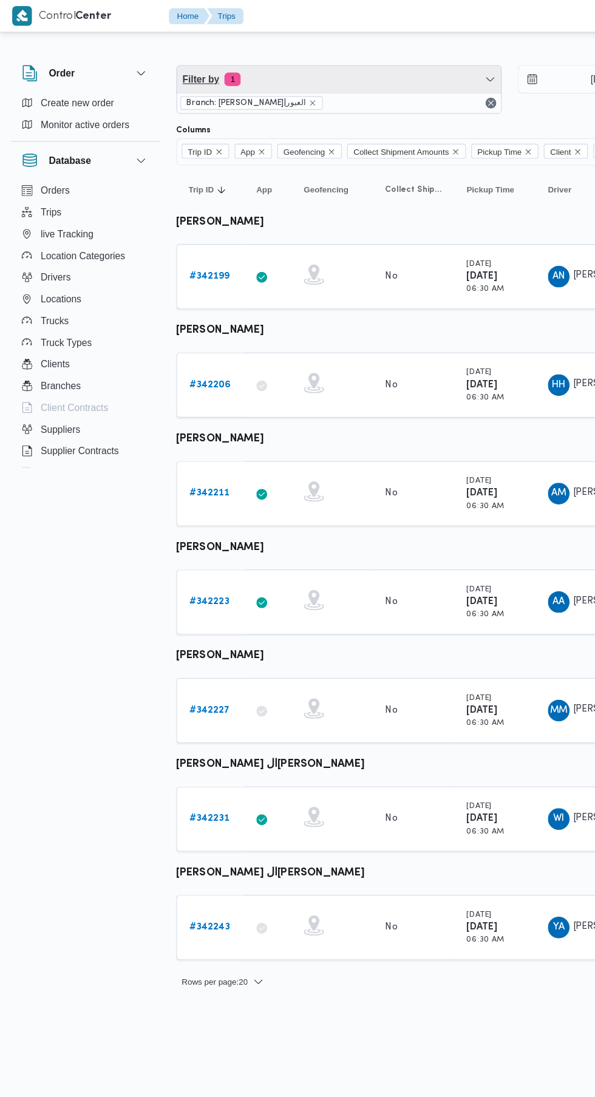
click at [334, 82] on span "Filter by 1" at bounding box center [303, 71] width 290 height 24
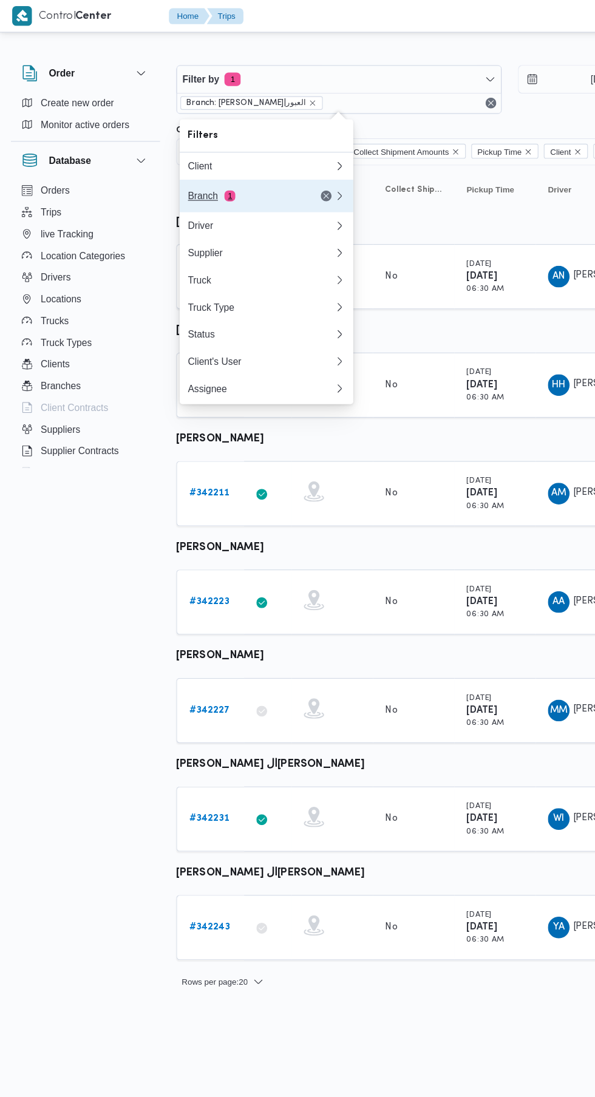
click at [256, 175] on div "Branch 1" at bounding box center [219, 176] width 102 height 10
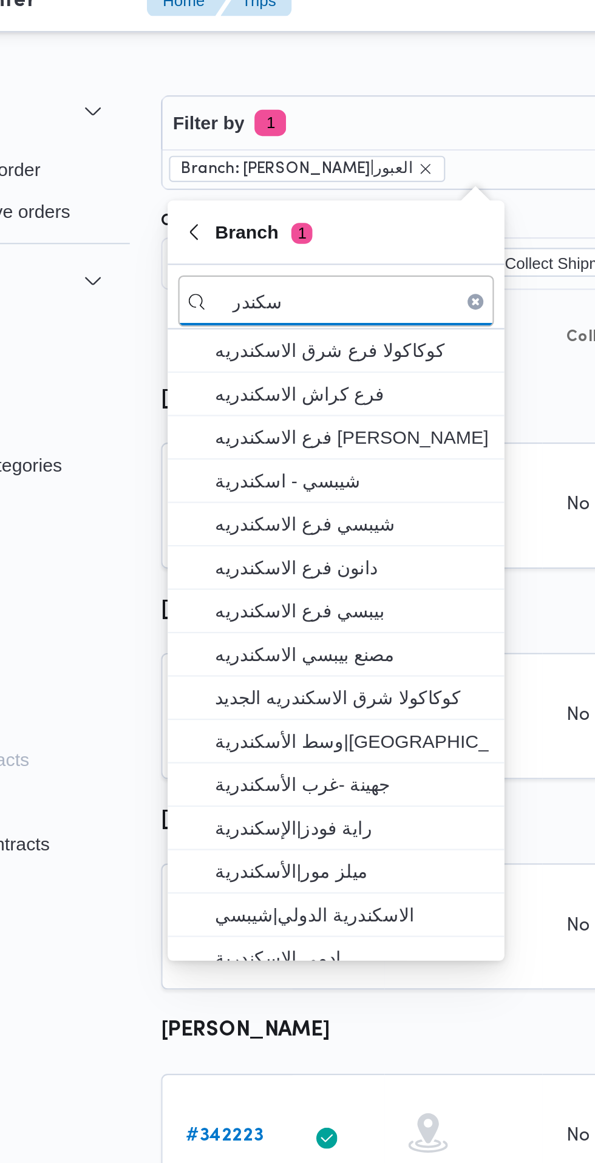
type input "سكندر"
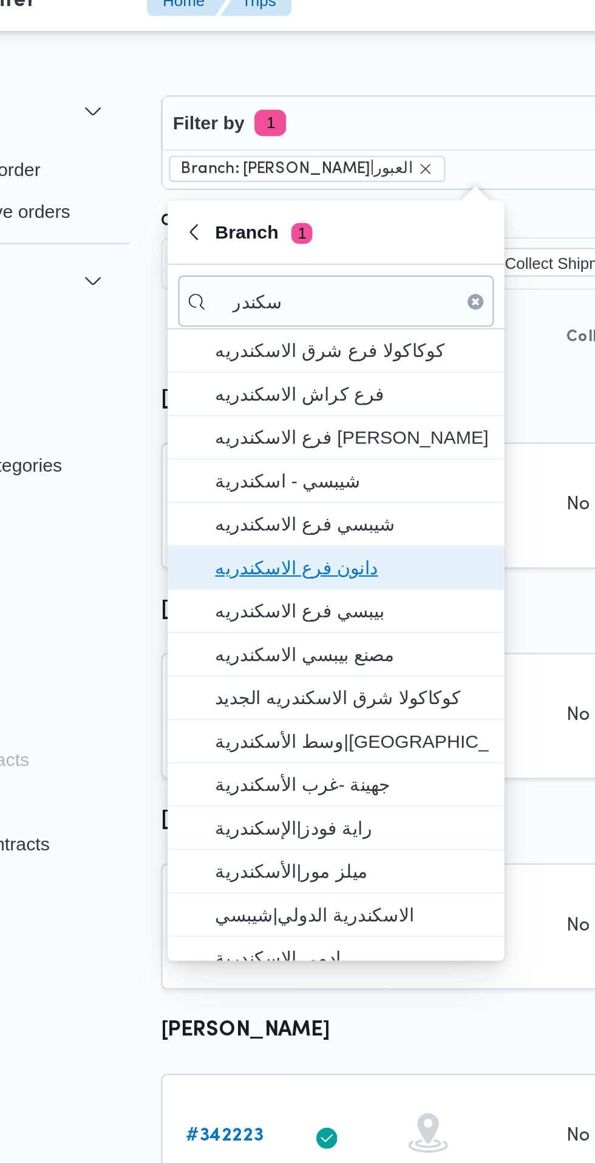
click at [269, 277] on span "دانون فرع الاسكندريه" at bounding box center [246, 276] width 126 height 15
